Goal: Check status: Check status

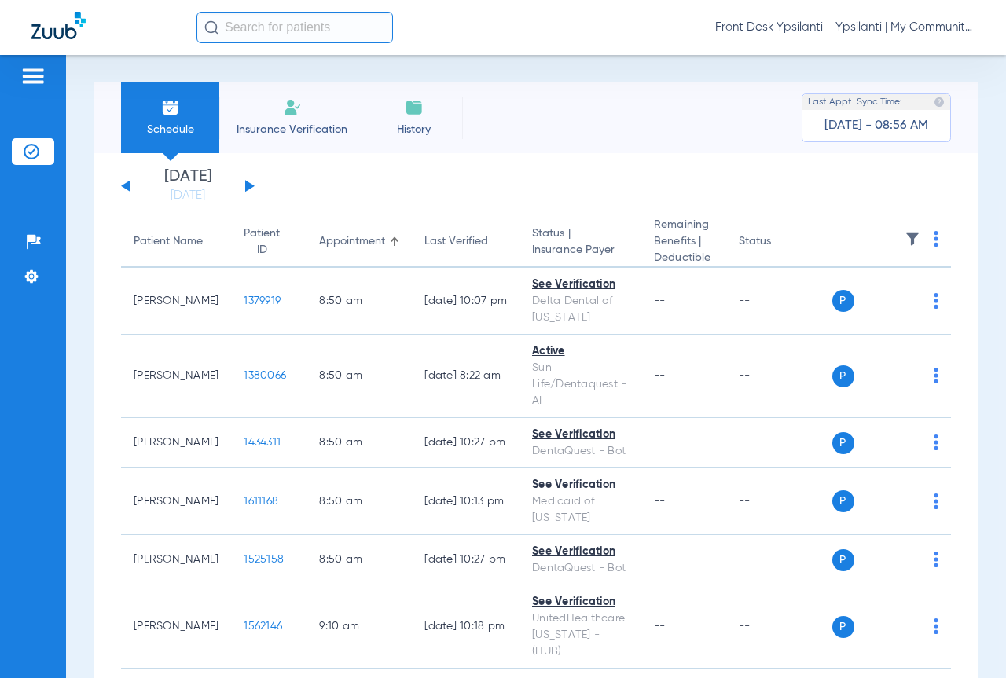
click at [766, 193] on app-single-date-navigator "[DATE] [DATE] [DATE] [DATE] [DATE] [DATE] [DATE] [DATE] [DATE] [DATE] [DATE] [D…" at bounding box center [536, 186] width 830 height 35
click at [349, 26] on input "text" at bounding box center [295, 27] width 197 height 31
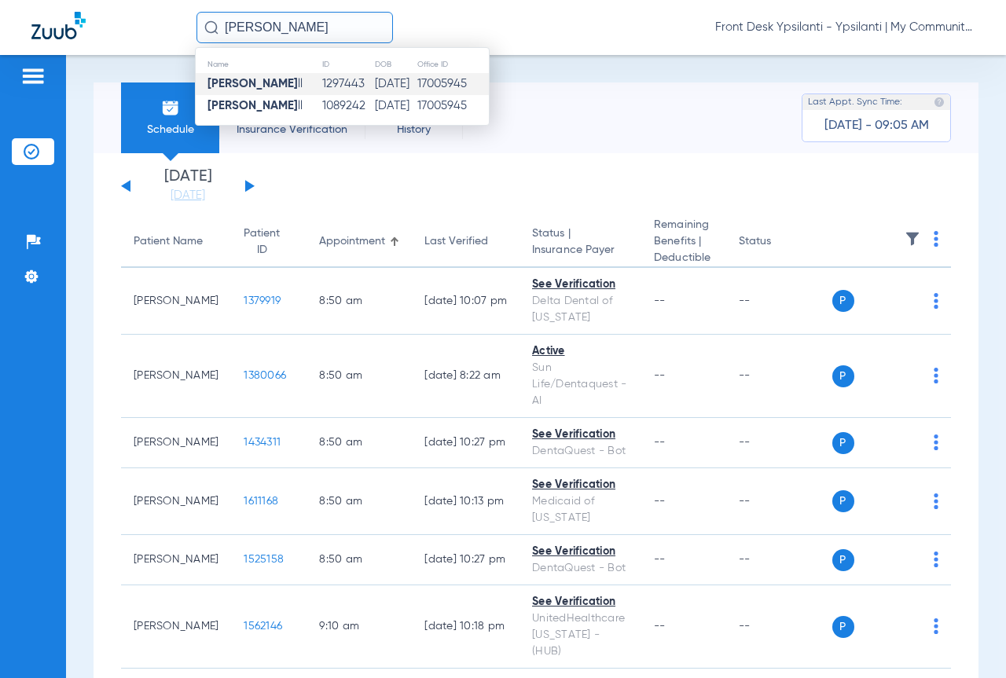
type input "[PERSON_NAME]"
click at [340, 81] on td "1297443" at bounding box center [348, 84] width 53 height 22
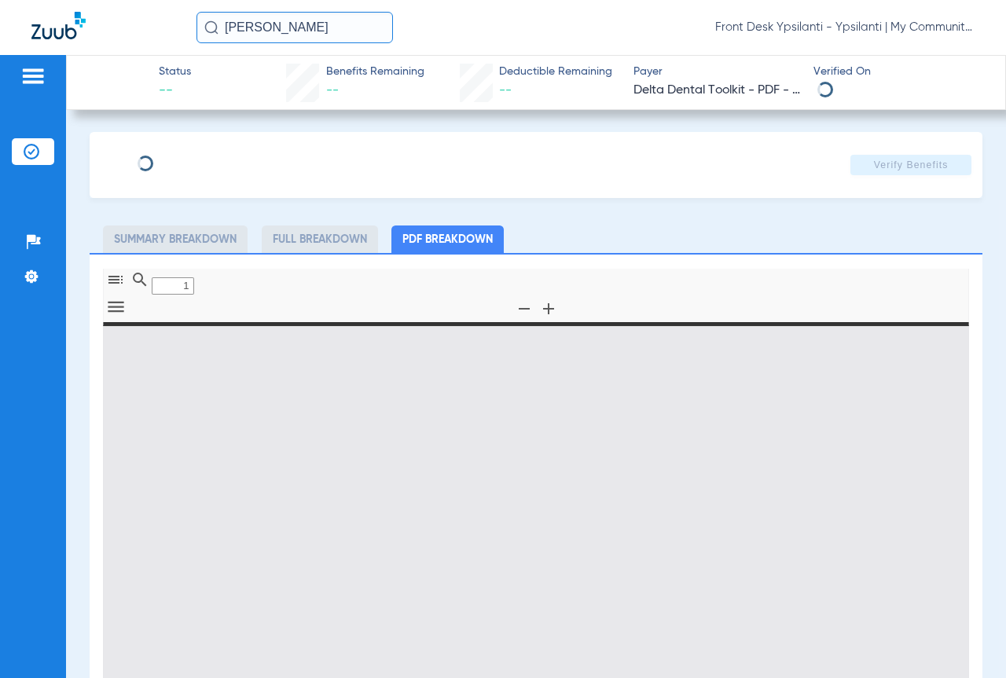
type input "0"
select select "page-width"
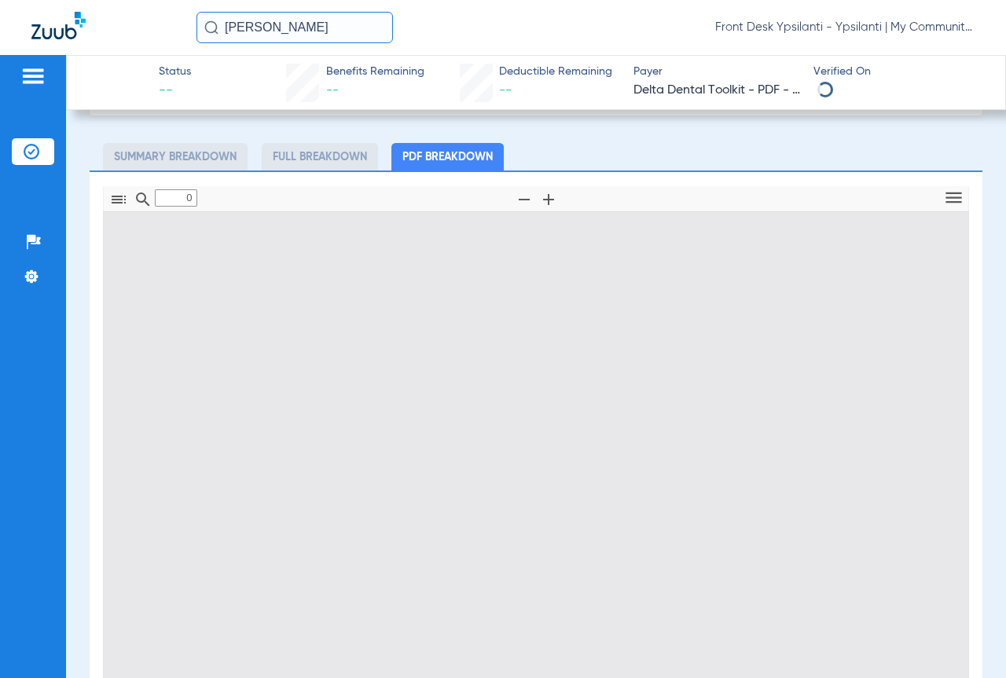
type input "1"
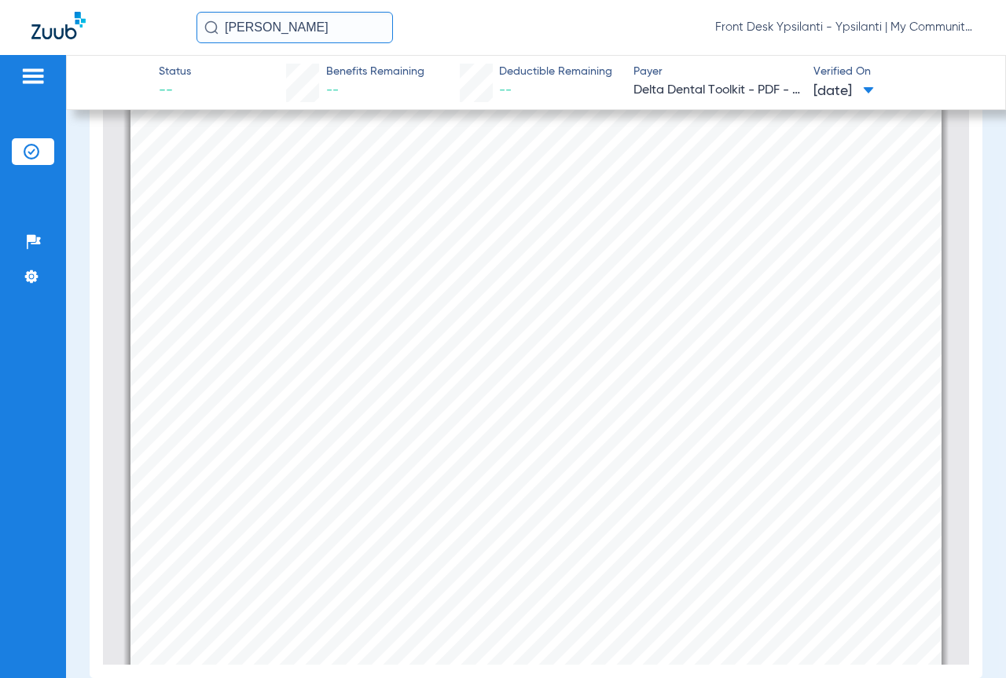
scroll to position [401, 0]
